Goal: Transaction & Acquisition: Purchase product/service

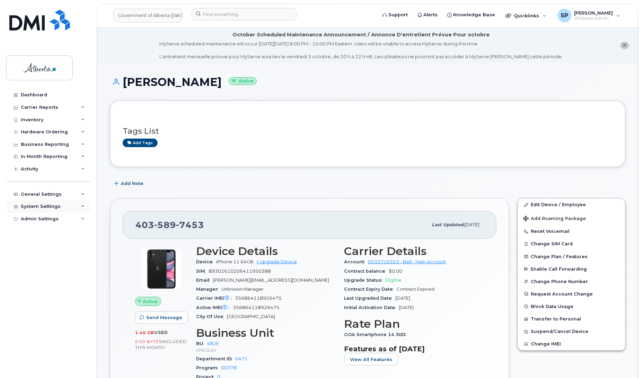
click at [48, 207] on div "System Settings" at bounding box center [41, 207] width 40 height 6
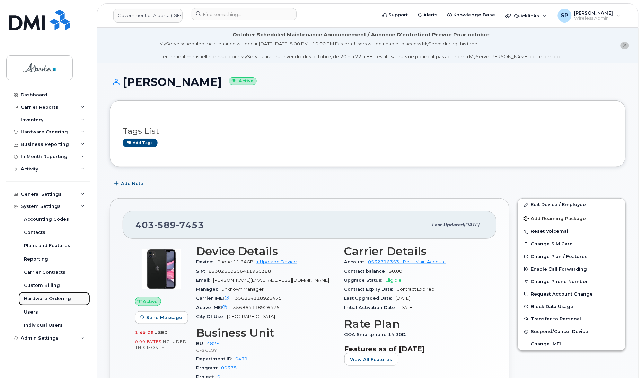
click at [35, 297] on link "Hardware Ordering" at bounding box center [54, 298] width 72 height 13
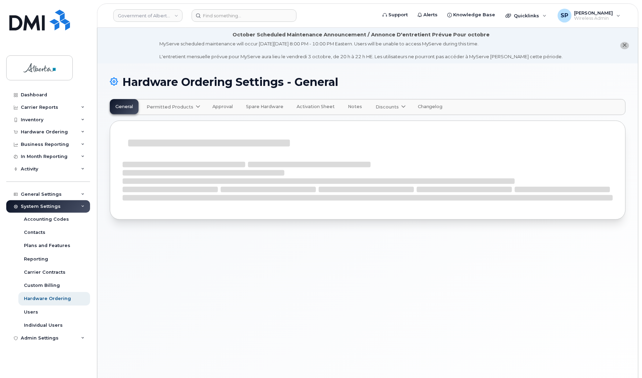
click at [196, 106] on icon at bounding box center [198, 107] width 5 height 5
click at [190, 121] on span "available" at bounding box center [188, 124] width 24 height 8
select select "admins"
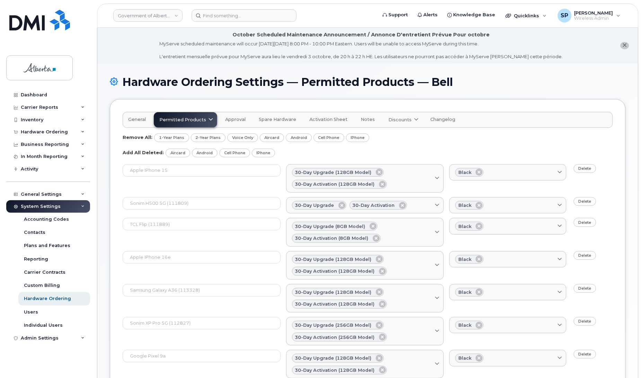
drag, startPoint x: 642, startPoint y: 132, endPoint x: 642, endPoint y: 147, distance: 15.6
click at [642, 147] on body "Government of Alberta (GOA) Support Alerts Knowledge Base Quicklinks Suspend / …" at bounding box center [321, 265] width 642 height 531
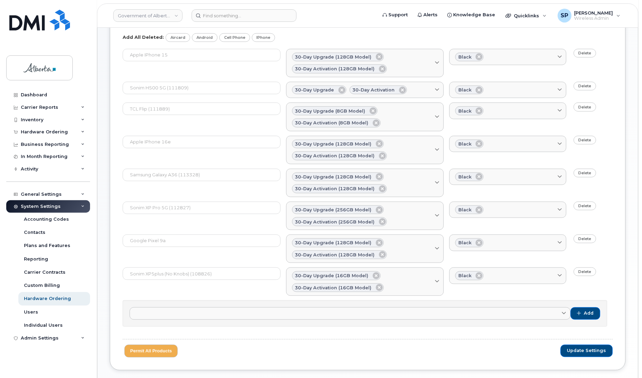
scroll to position [121, 0]
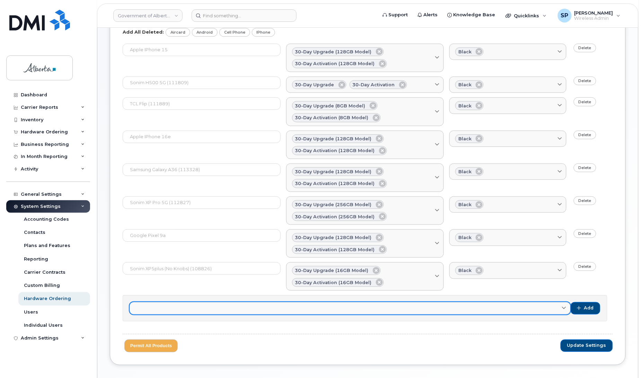
click at [283, 309] on link at bounding box center [350, 308] width 441 height 12
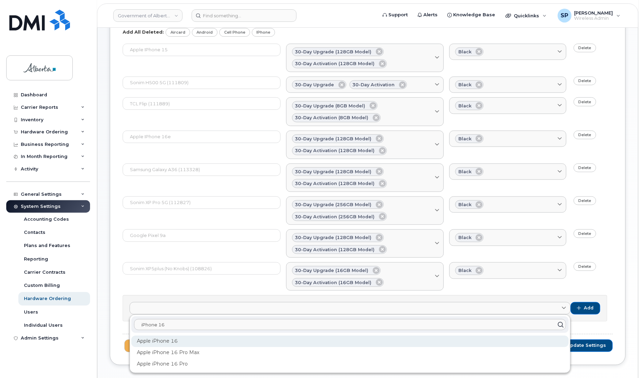
type input "iPhone 16"
click at [187, 342] on div "Apple iPhone 16" at bounding box center [350, 341] width 438 height 11
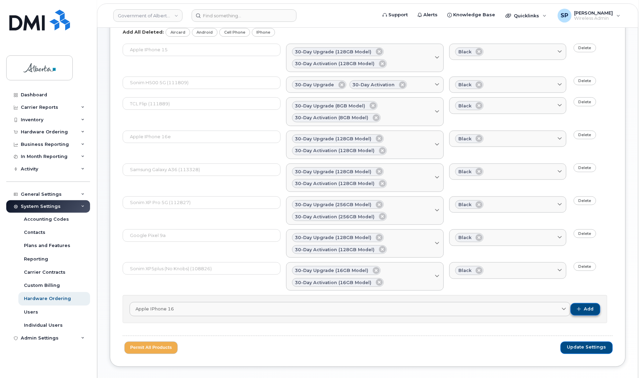
click at [587, 311] on span "Add" at bounding box center [590, 309] width 10 height 6
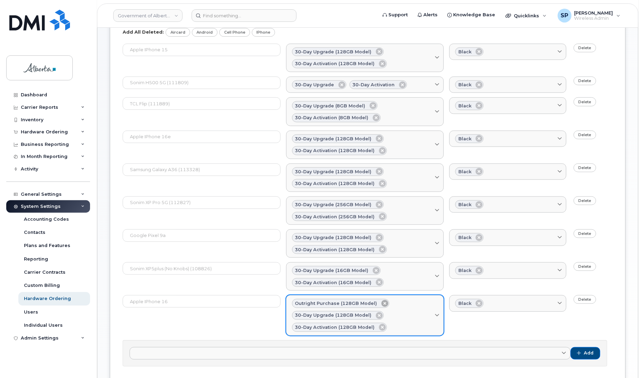
click at [382, 306] on icon at bounding box center [385, 303] width 7 height 7
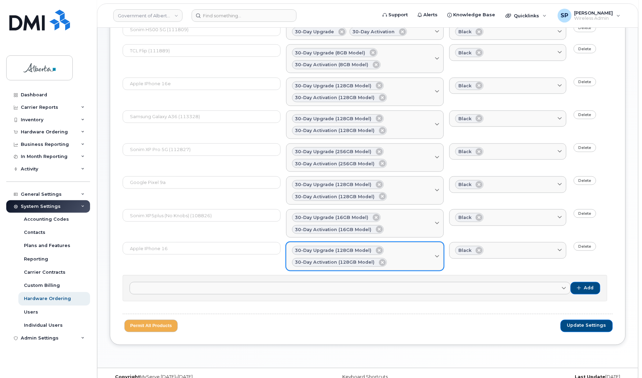
scroll to position [188, 0]
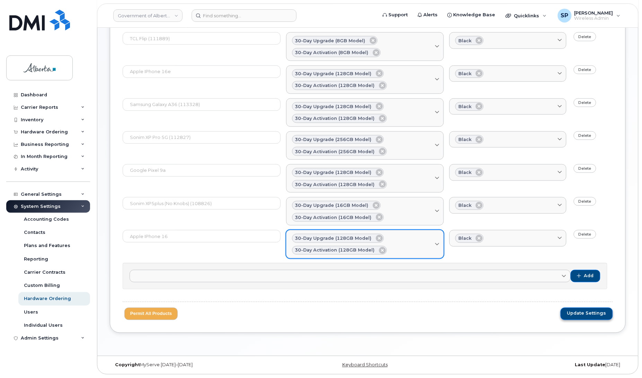
click at [594, 316] on span "Update Settings" at bounding box center [587, 314] width 39 height 6
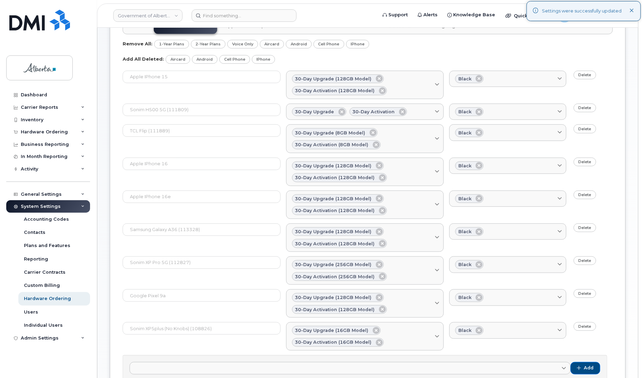
scroll to position [0, 0]
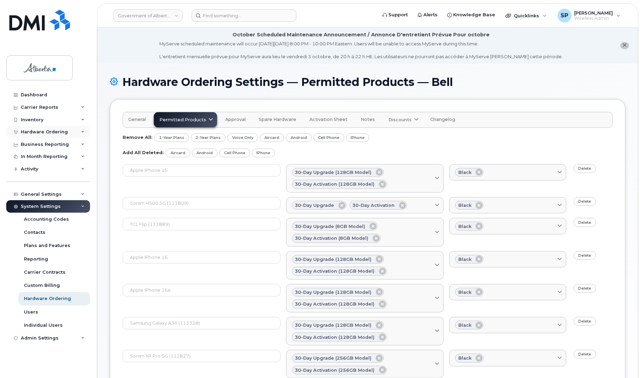
click at [46, 134] on div "Hardware Ordering" at bounding box center [44, 132] width 47 height 6
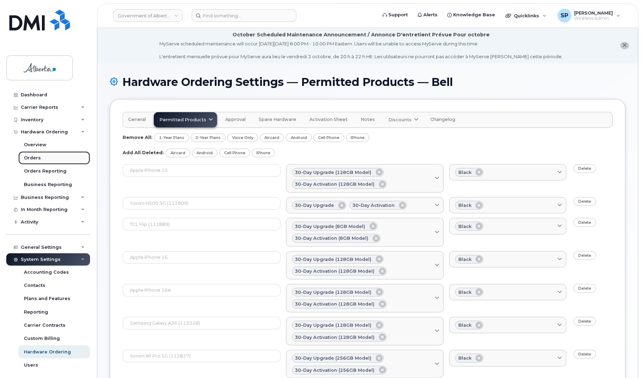
click at [32, 161] on div "Orders" at bounding box center [32, 158] width 17 height 6
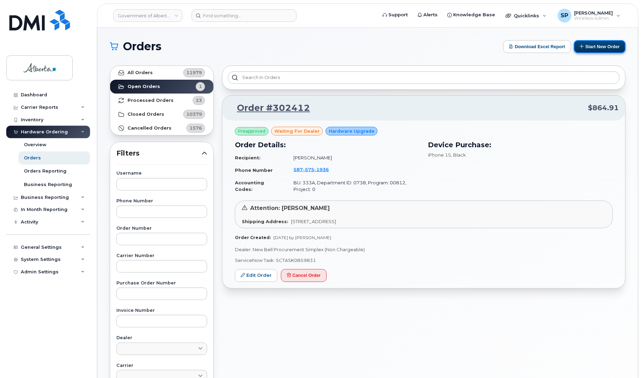
click at [588, 46] on button "Start New Order" at bounding box center [600, 46] width 52 height 13
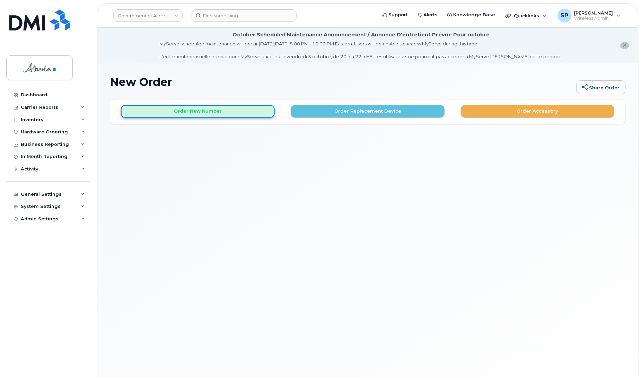
click at [212, 111] on button "Order New Number" at bounding box center [198, 111] width 154 height 13
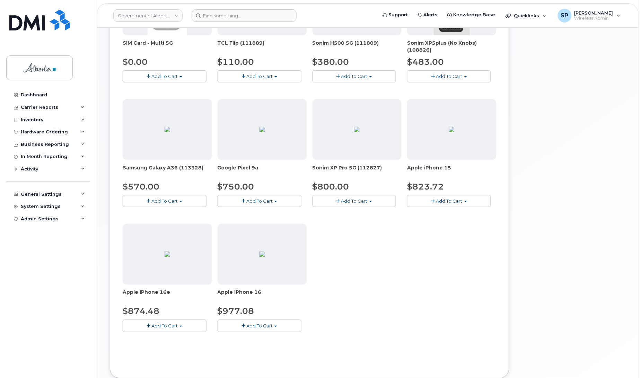
scroll to position [197, 0]
